Goal: Use online tool/utility: Utilize a website feature to perform a specific function

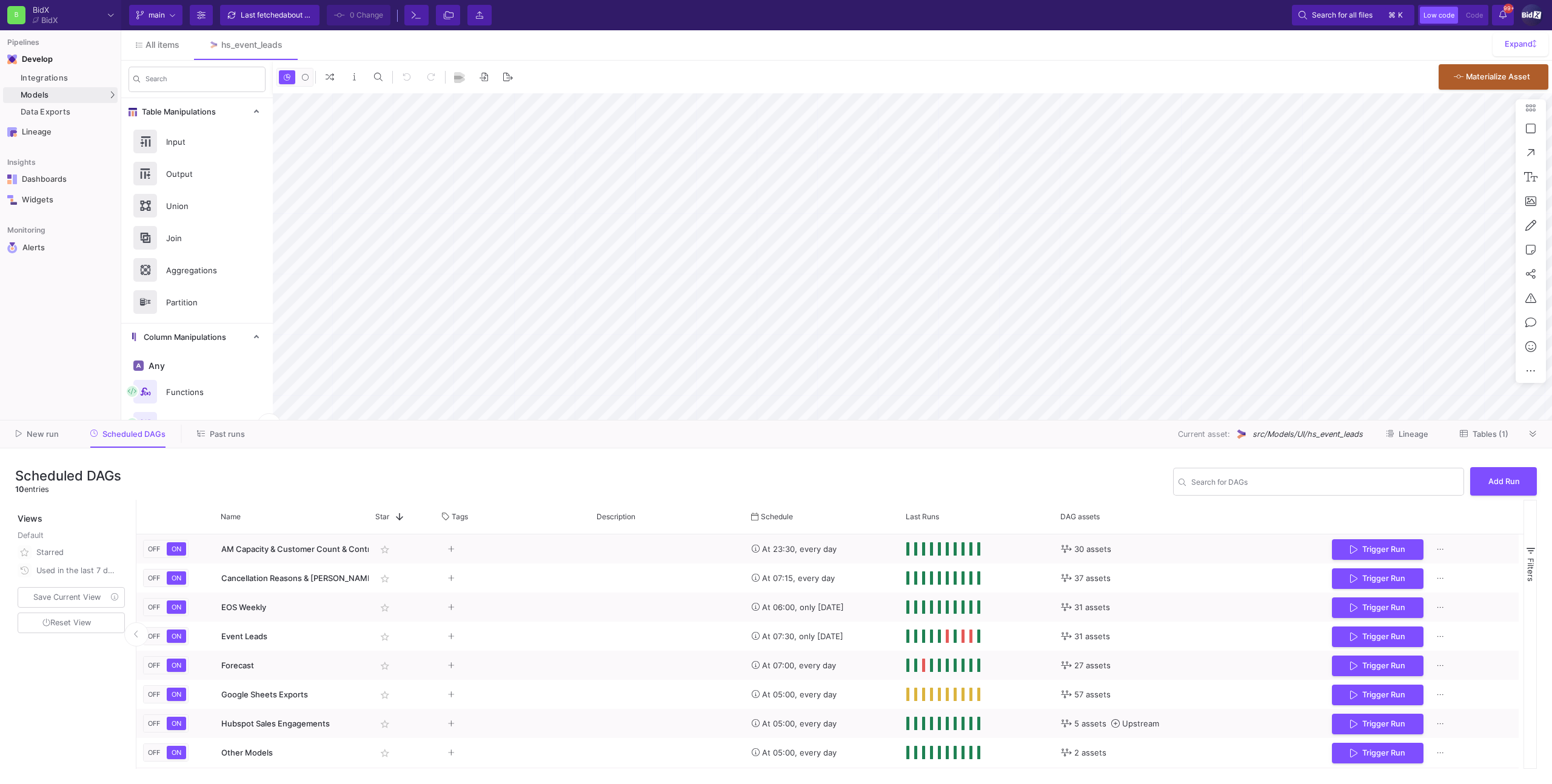
type input "-3"
click at [1538, 439] on button at bounding box center [1534, 434] width 18 height 18
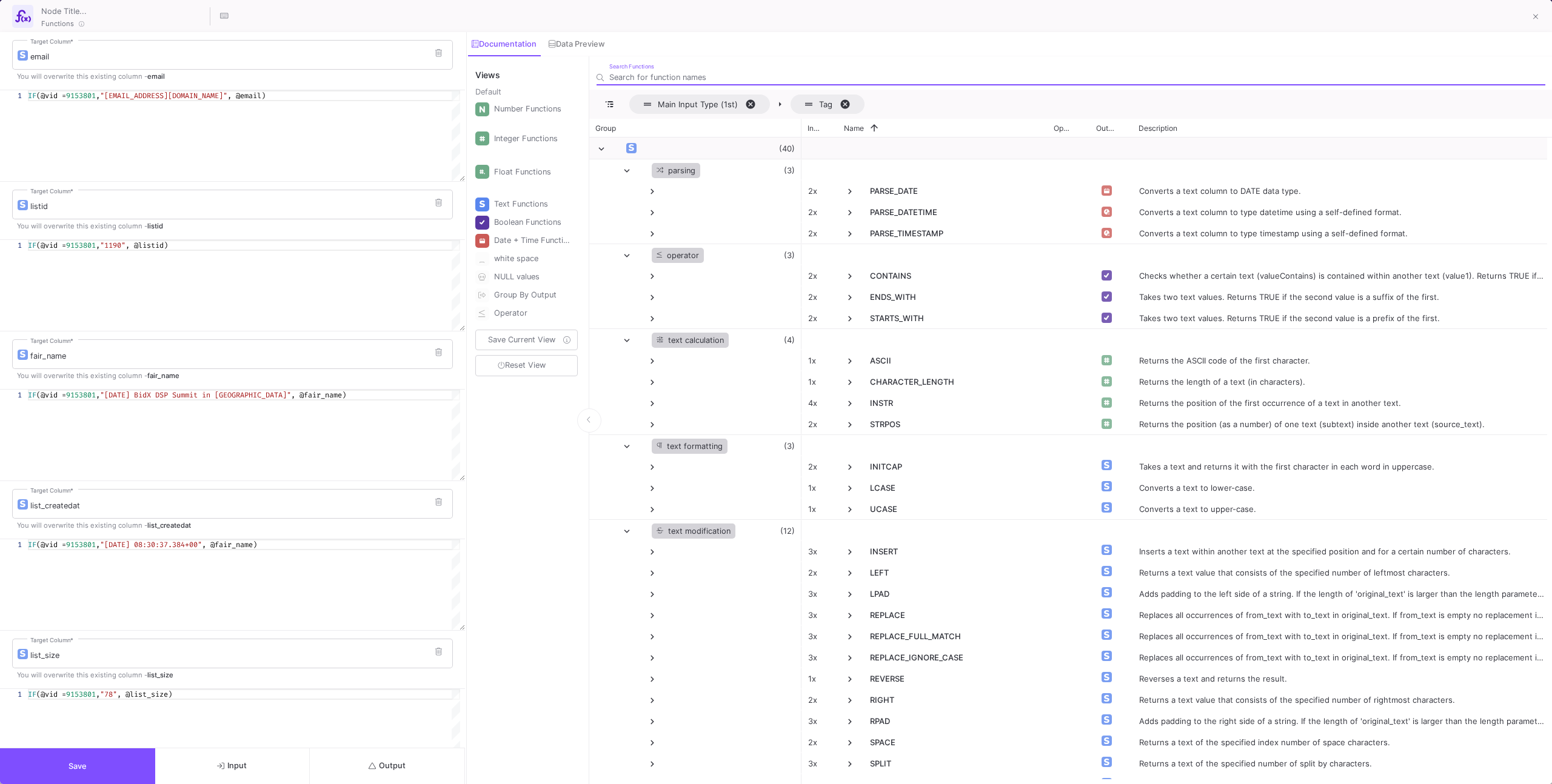
click at [413, 764] on button "Output" at bounding box center [387, 766] width 155 height 36
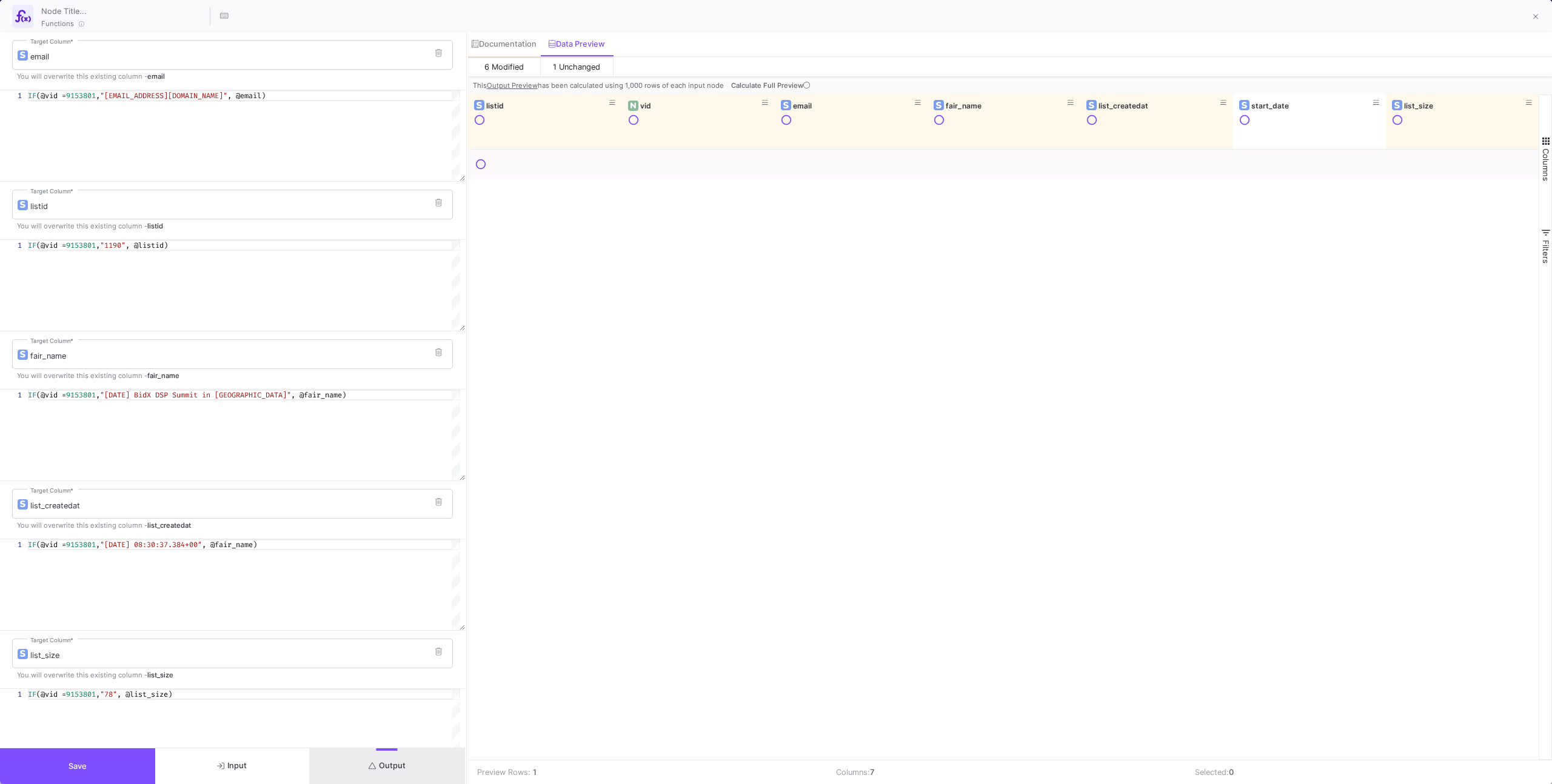
click at [797, 80] on button "Calculate Full Preview" at bounding box center [772, 86] width 86 height 18
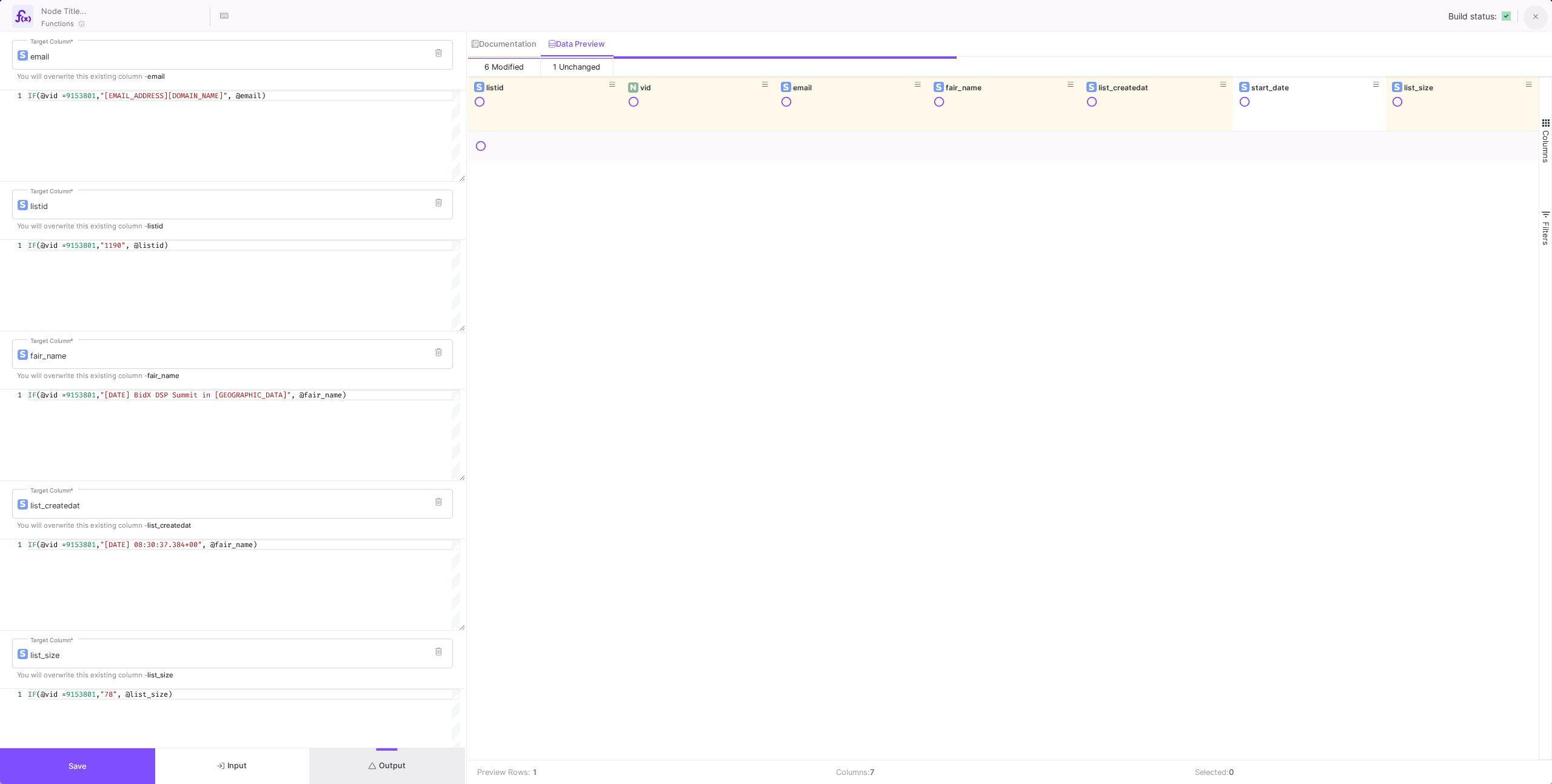
click at [1539, 11] on button at bounding box center [1536, 18] width 25 height 25
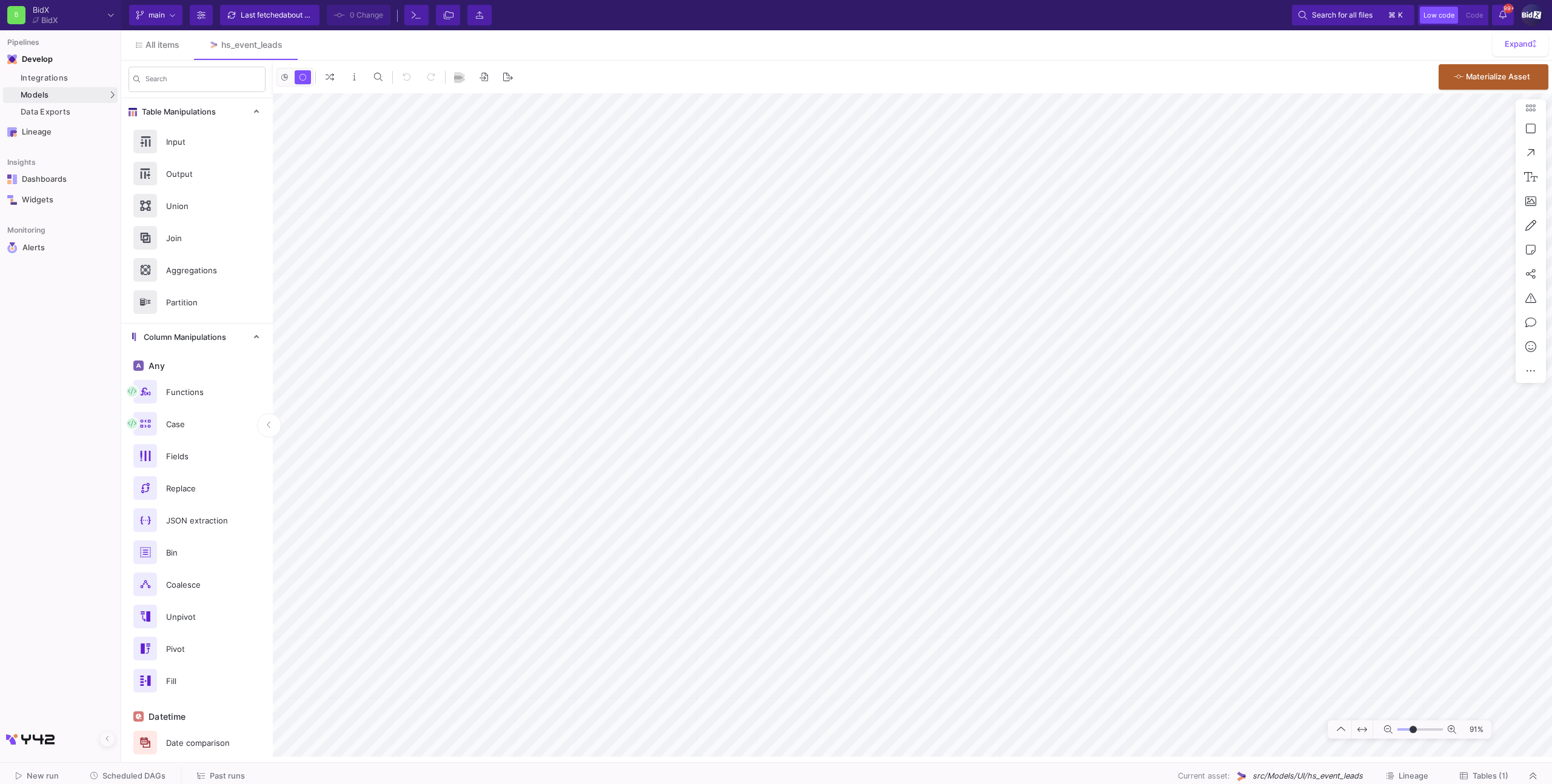
type input "-7"
